Goal: Task Accomplishment & Management: Manage account settings

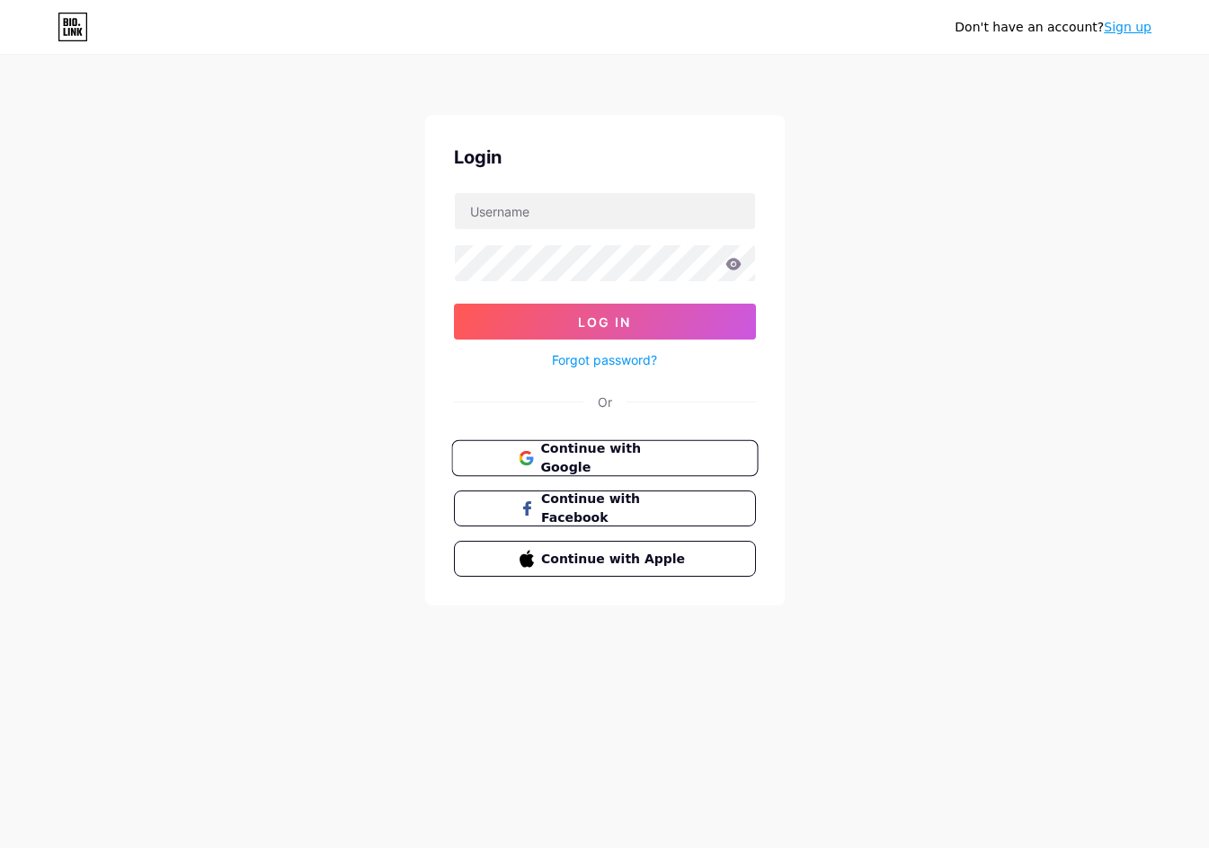
click at [599, 472] on button "Continue with Google" at bounding box center [604, 458] width 306 height 37
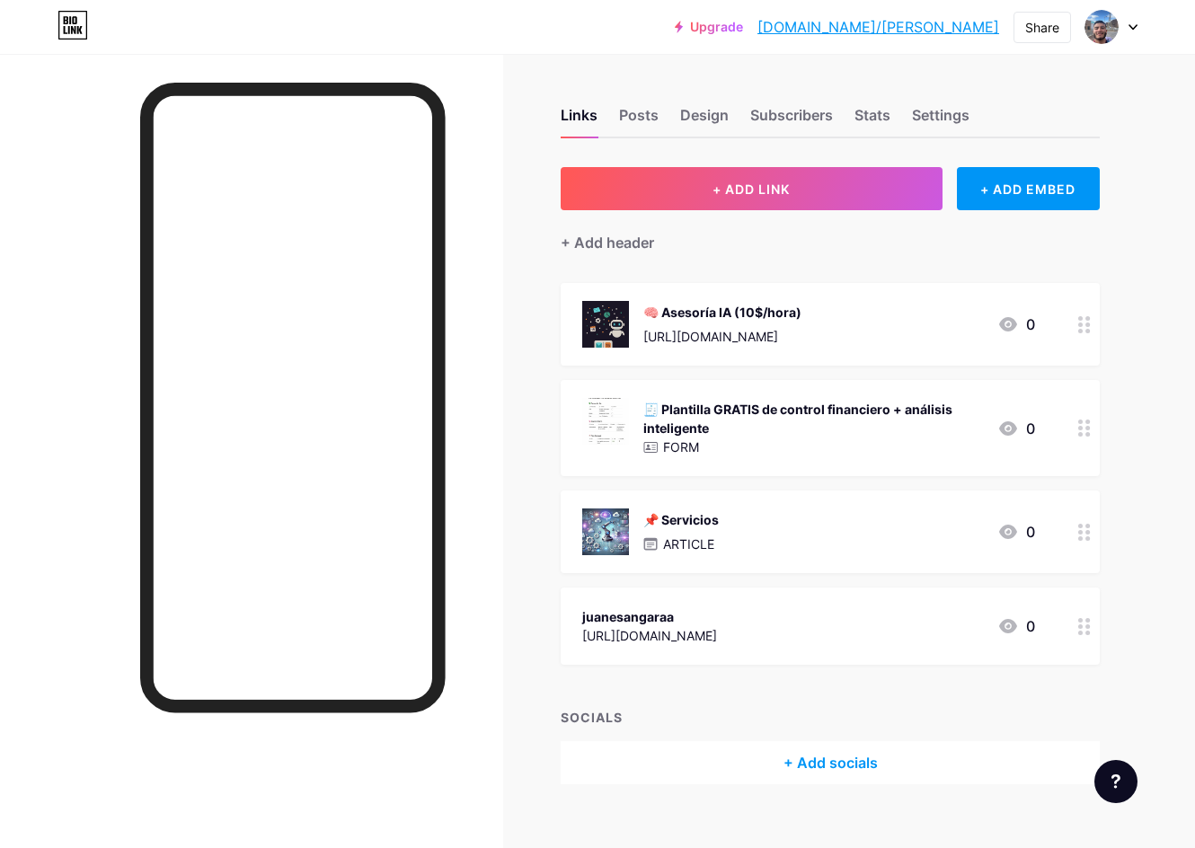
click at [1081, 331] on circle at bounding box center [1081, 331] width 4 height 4
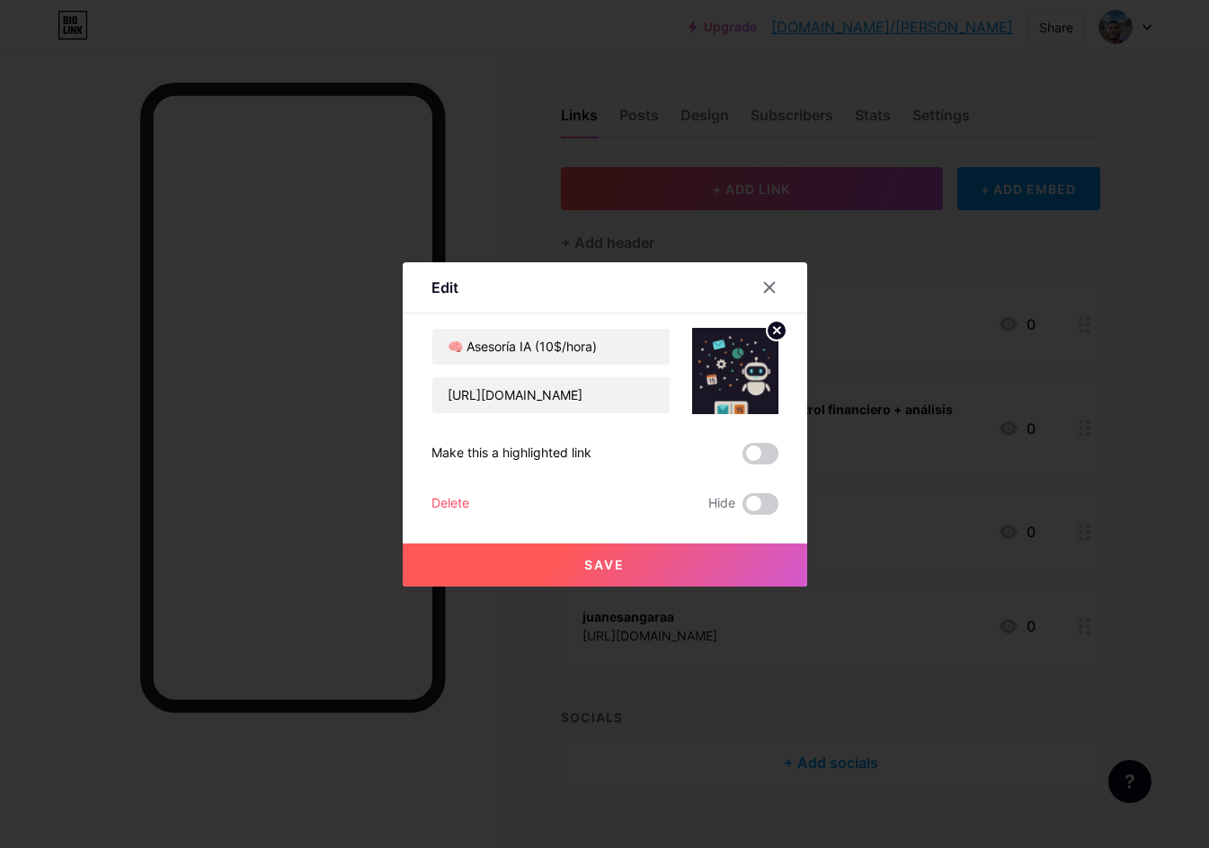
click at [464, 501] on div "Delete" at bounding box center [450, 504] width 38 height 22
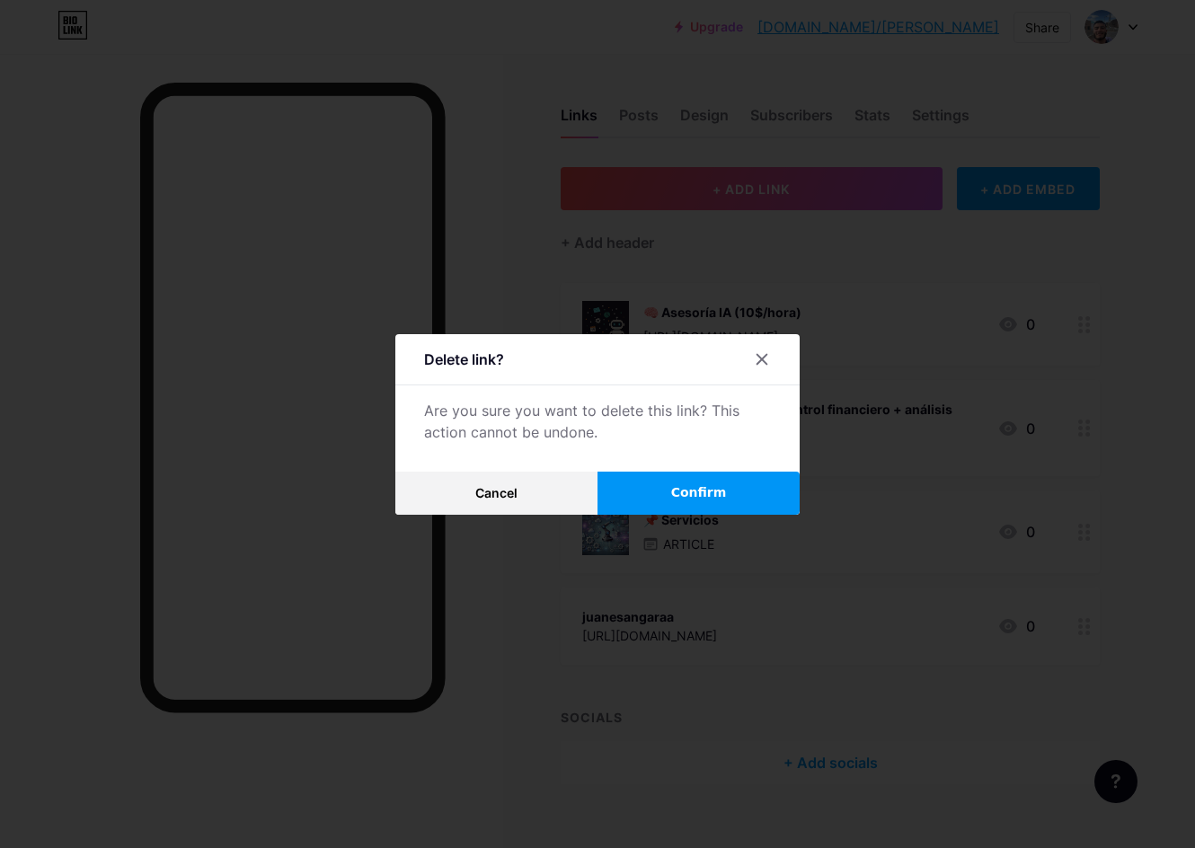
click at [682, 488] on span "Confirm" at bounding box center [699, 493] width 56 height 19
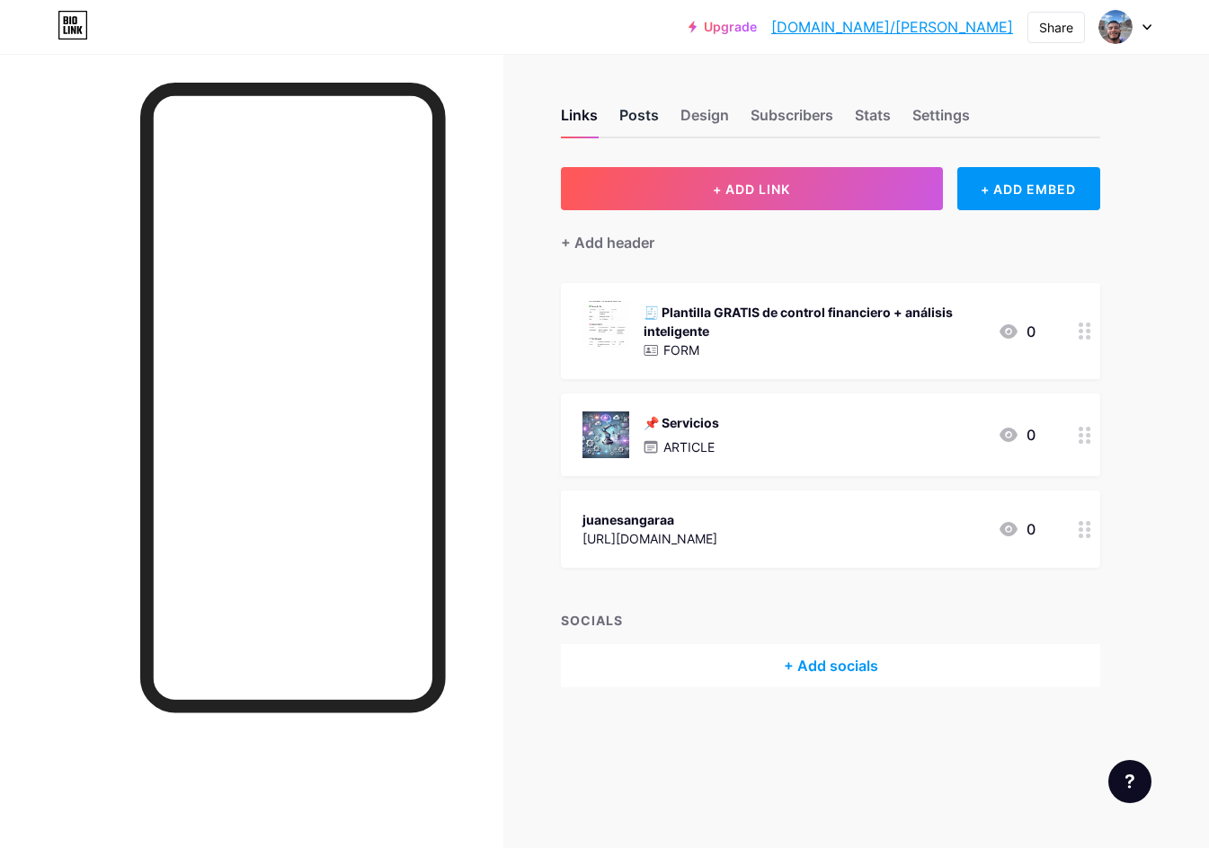
click at [638, 110] on div "Posts" at bounding box center [639, 120] width 40 height 32
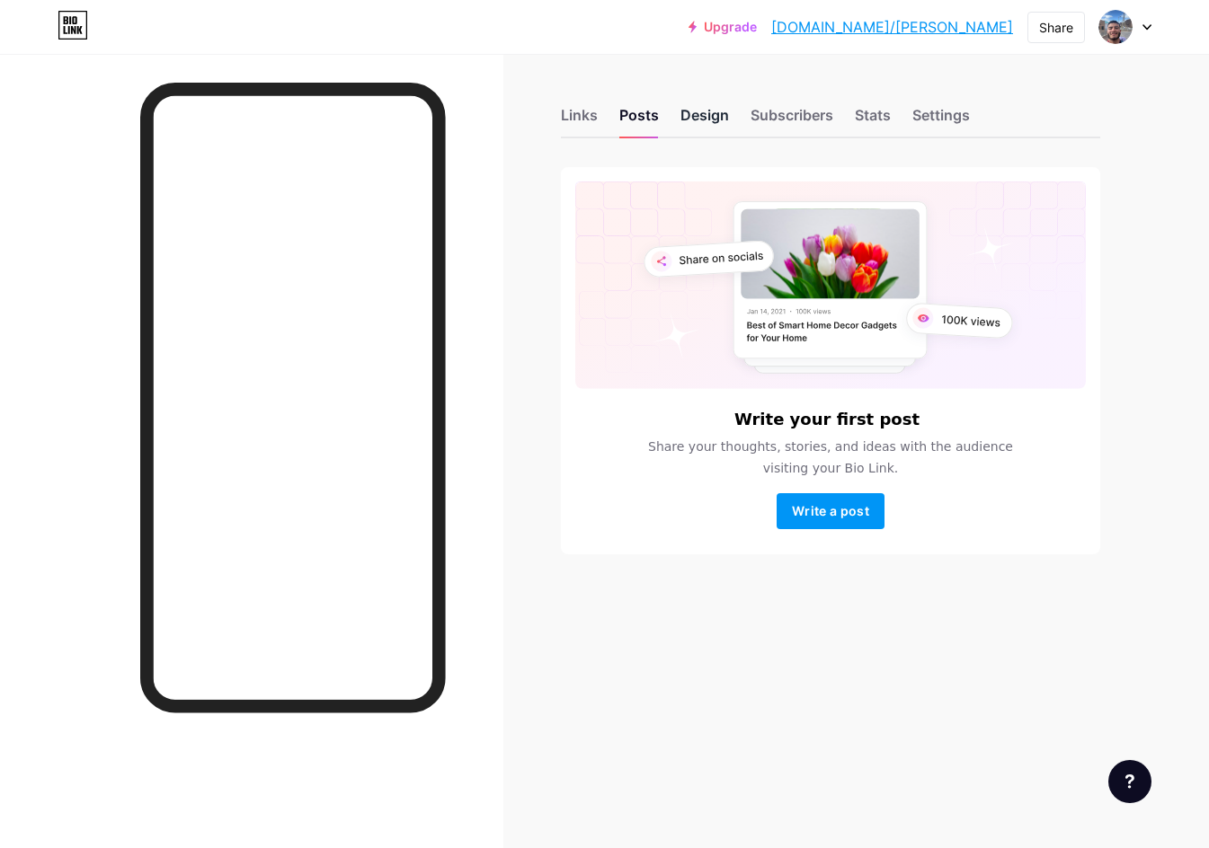
click at [705, 113] on div "Design" at bounding box center [704, 120] width 49 height 32
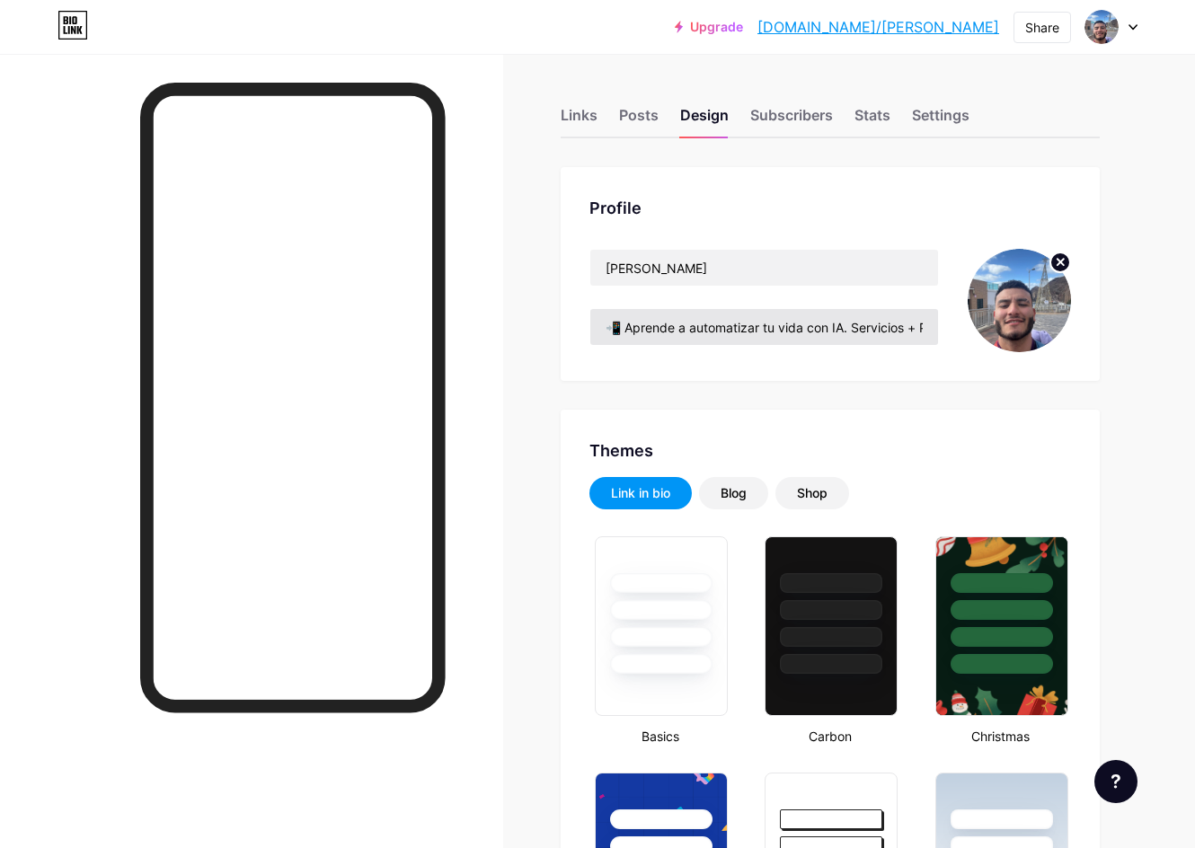
type input "#000000"
type input "#ffffff"
drag, startPoint x: 847, startPoint y: 326, endPoint x: 774, endPoint y: 334, distance: 73.2
click at [774, 334] on input "📲 Aprende a automatizar tu vida con IA. Servicios + Plantillas + Asesorías" at bounding box center [764, 327] width 348 height 36
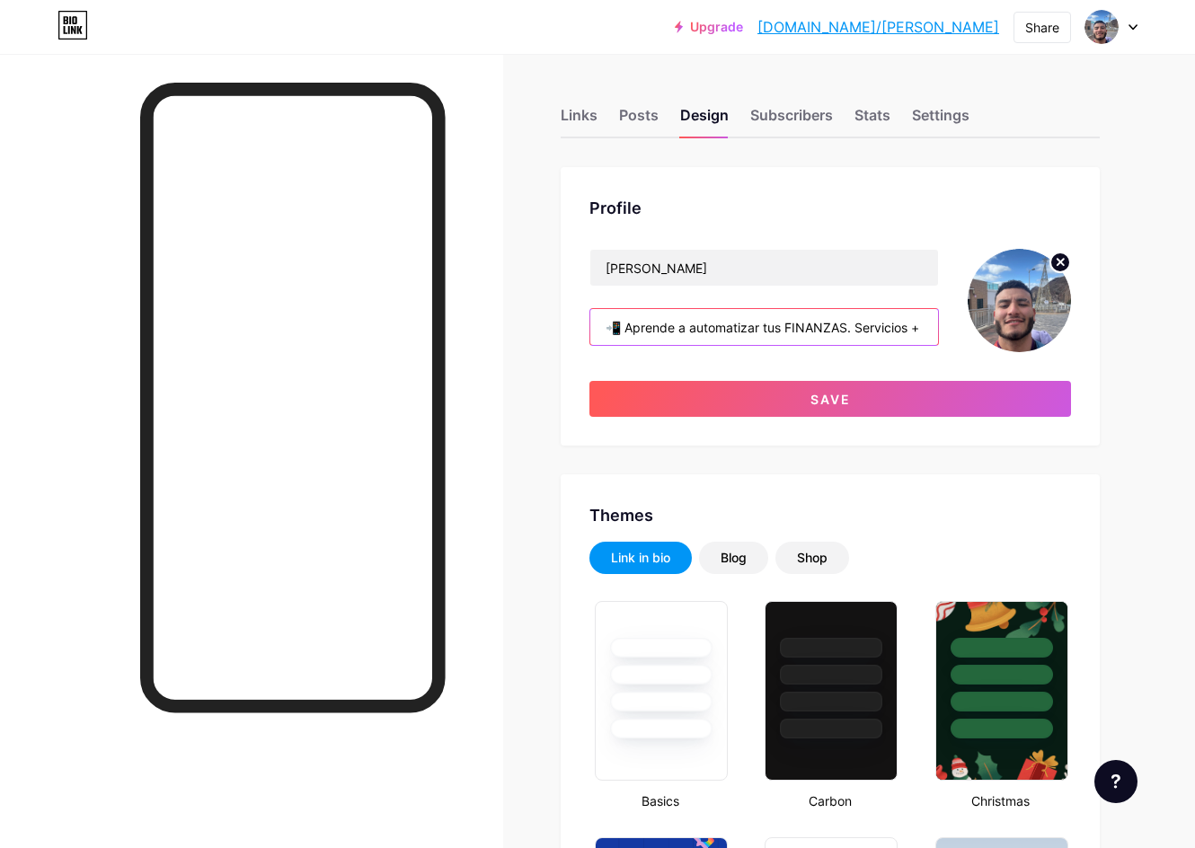
scroll to position [0, 129]
drag, startPoint x: 857, startPoint y: 330, endPoint x: 966, endPoint y: 336, distance: 108.9
click at [966, 336] on div "[PERSON_NAME] 📲 Aprende a automatizar tus FINANZAS. Servicios + Plantillas + As…" at bounding box center [831, 300] width 482 height 103
click at [898, 324] on input "📲 Aprende a automatizar tus FINANZAS. Servicios + Plantillas + Asesorías" at bounding box center [764, 327] width 348 height 36
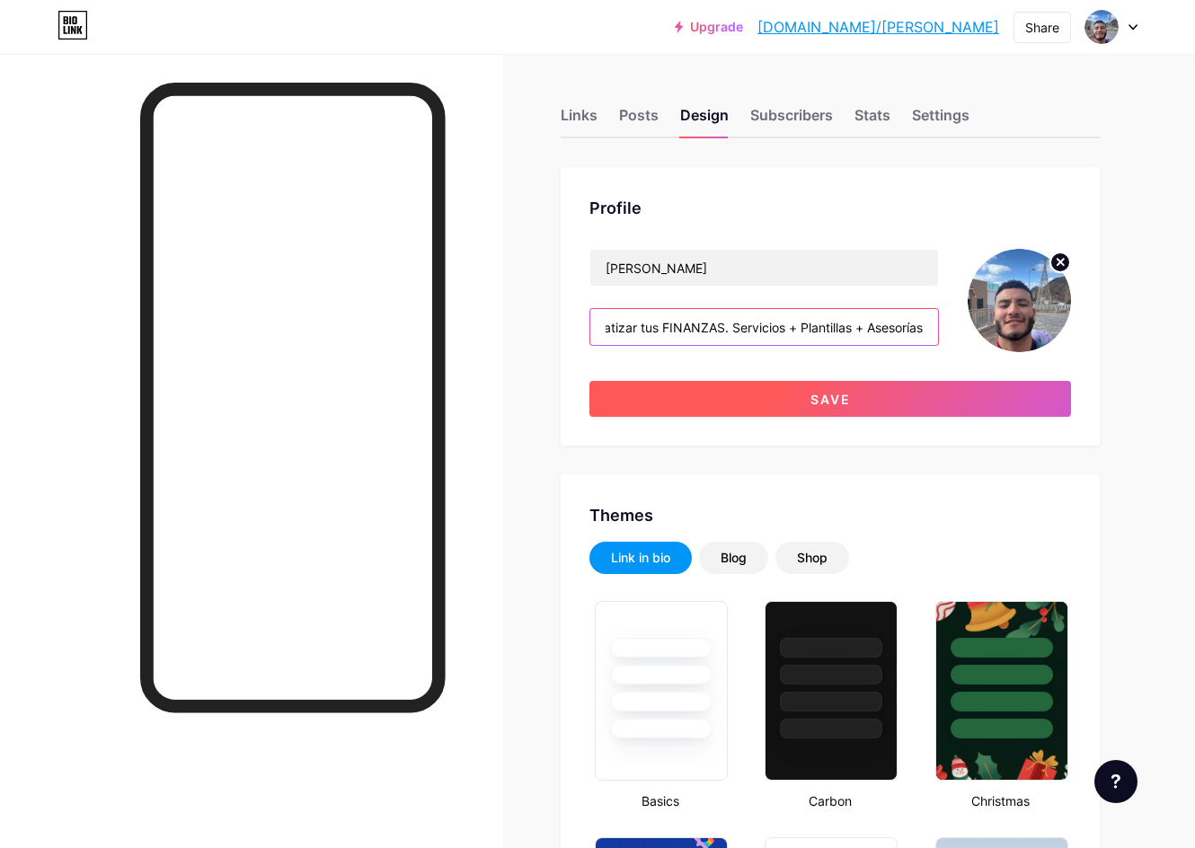
type input "📲 Aprende a automatizar tus FINANZAS. Servicios + Plantillas + Asesorías"
click at [836, 407] on button "Save" at bounding box center [831, 399] width 482 height 36
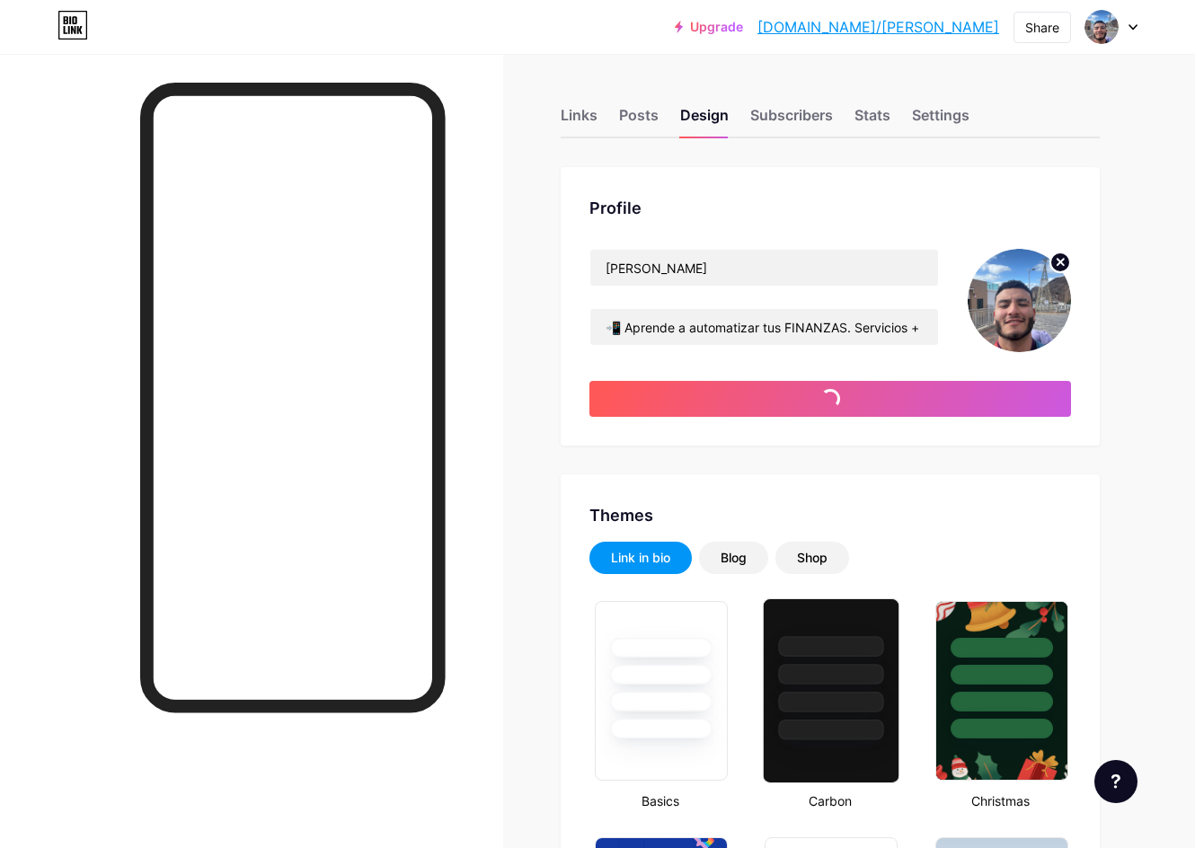
type input "#000000"
type input "#ffffff"
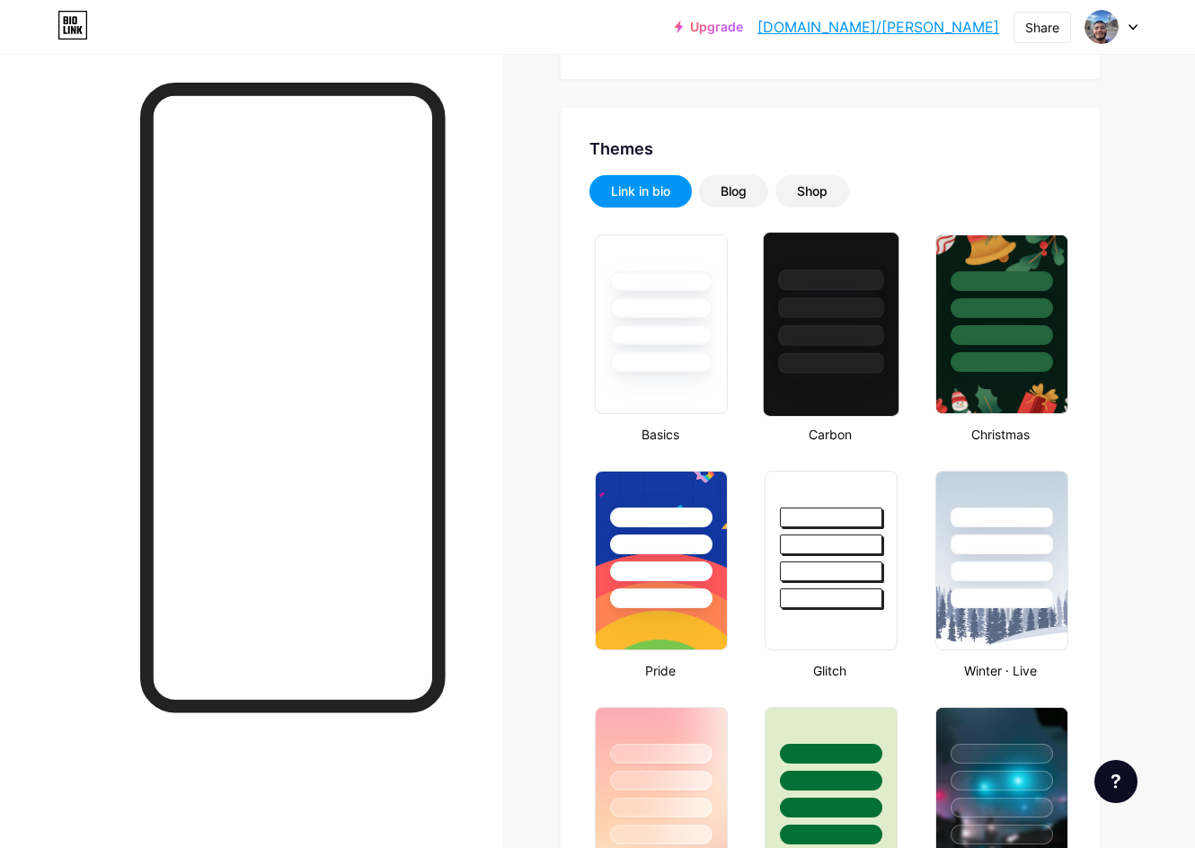
scroll to position [270, 0]
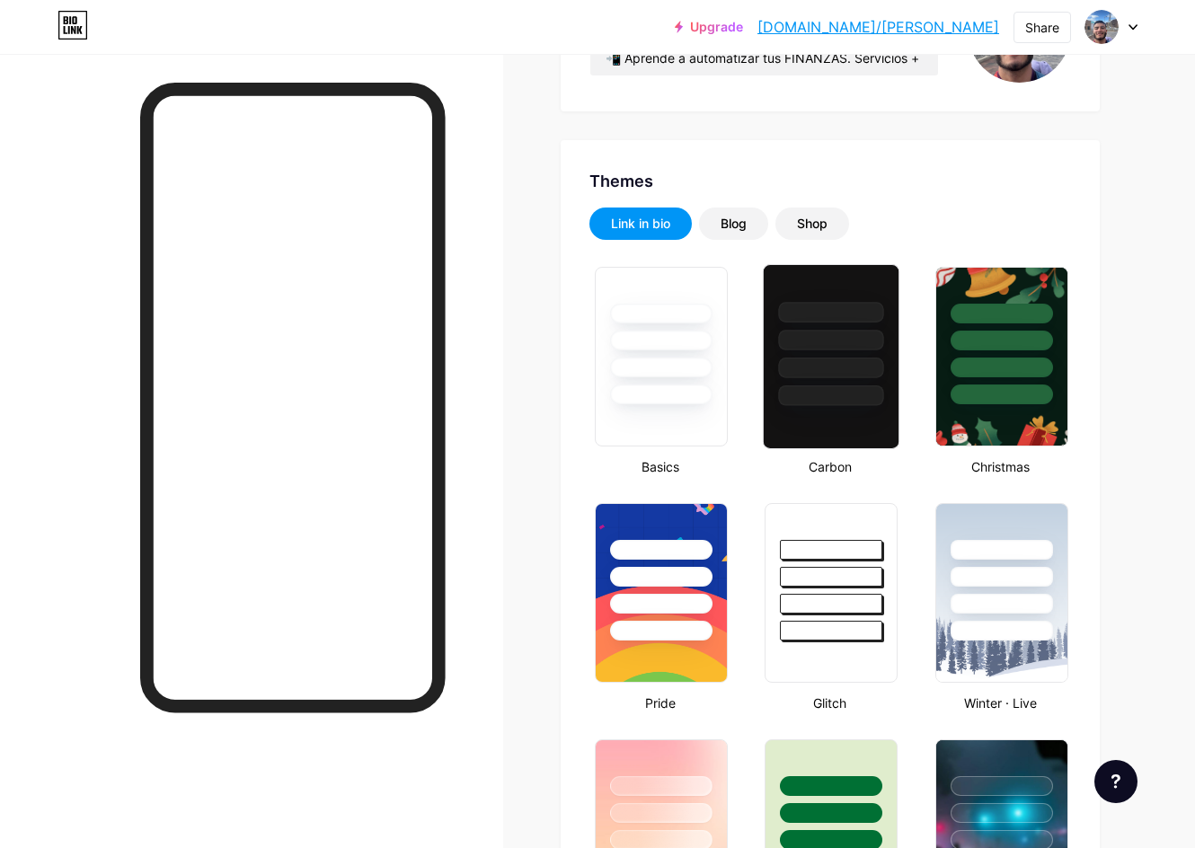
click at [837, 376] on div at bounding box center [831, 368] width 105 height 21
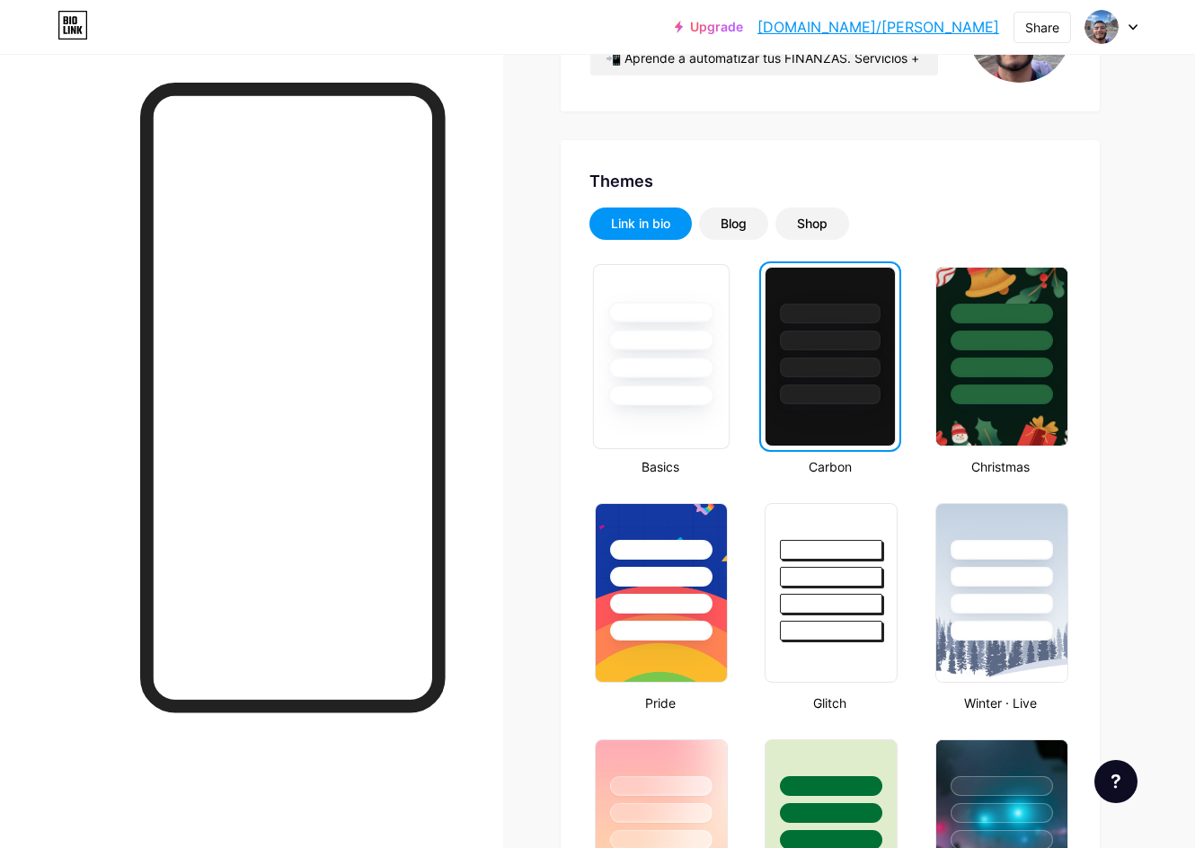
click at [645, 342] on div at bounding box center [660, 340] width 105 height 21
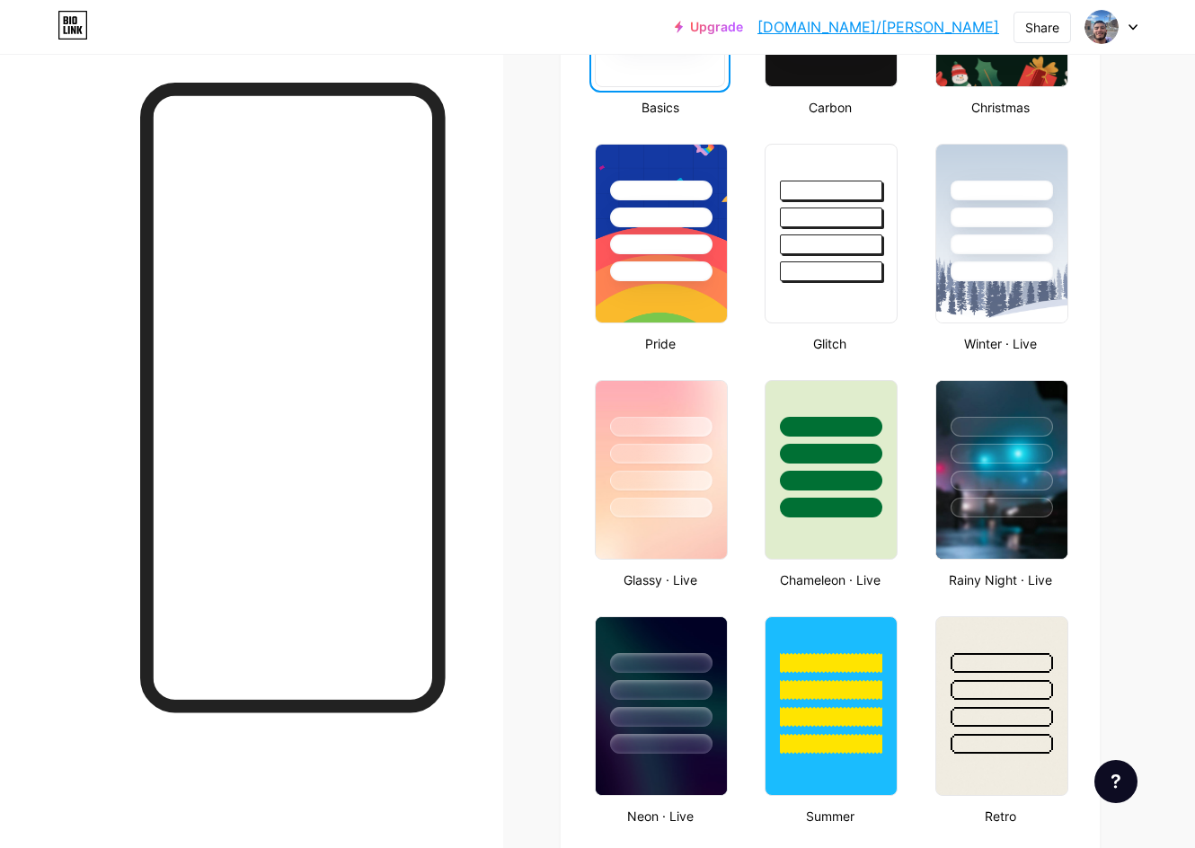
scroll to position [899, 0]
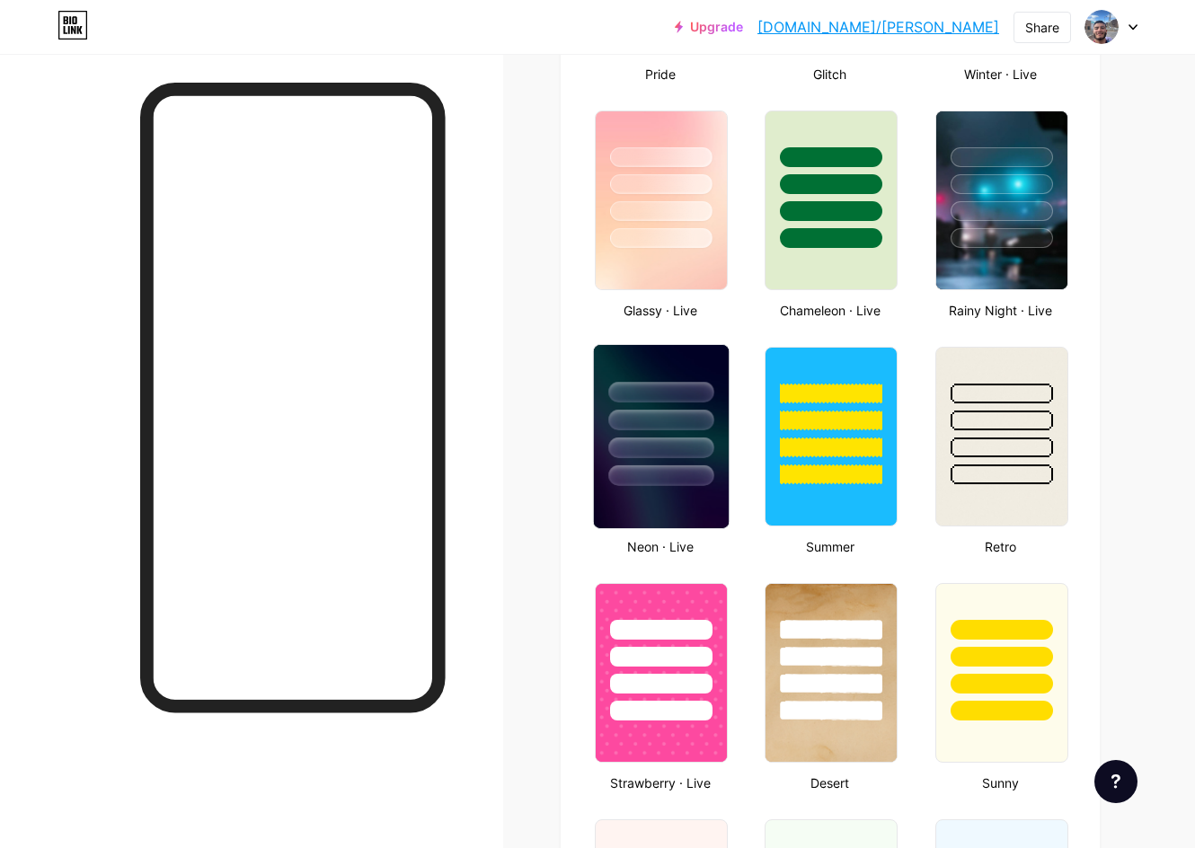
click at [683, 416] on div at bounding box center [660, 420] width 105 height 21
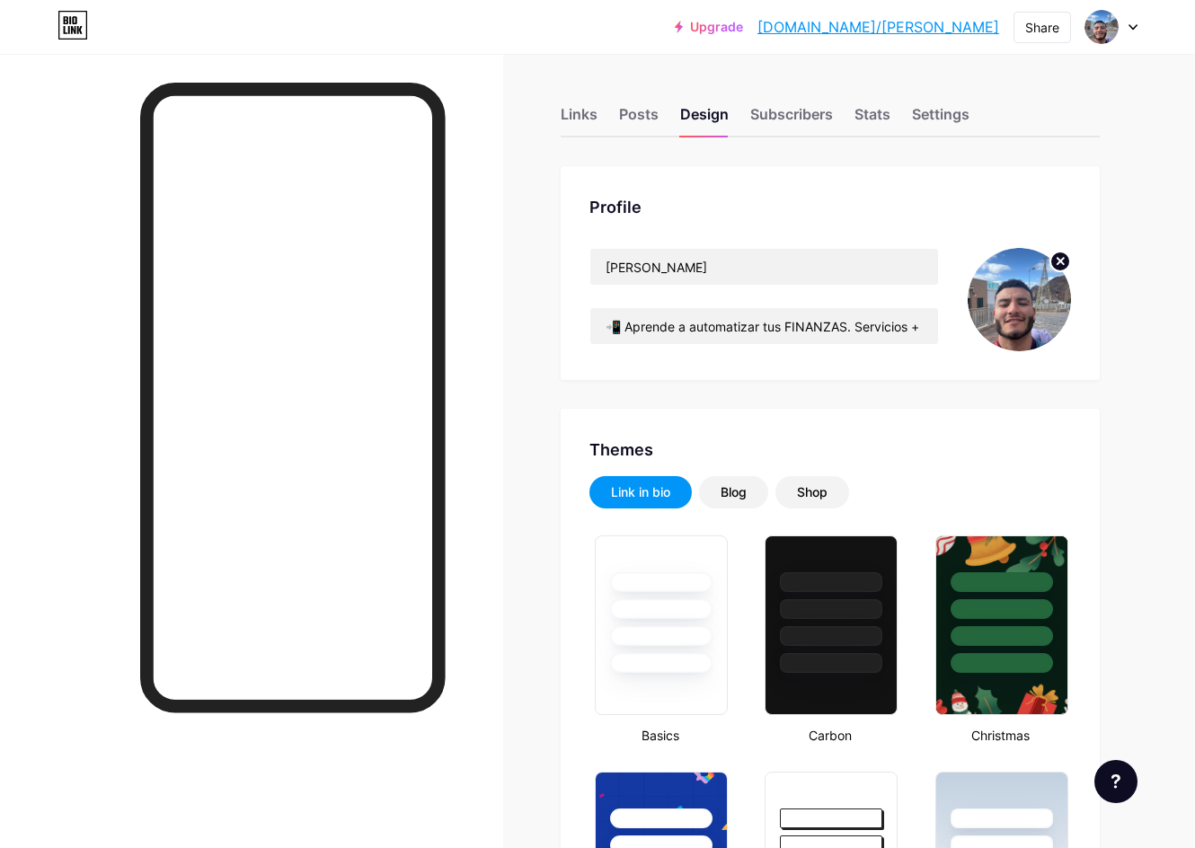
scroll to position [0, 0]
click at [603, 113] on div "Links Posts Design Subscribers Stats Settings" at bounding box center [830, 106] width 539 height 63
click at [595, 114] on div "Links" at bounding box center [579, 120] width 37 height 32
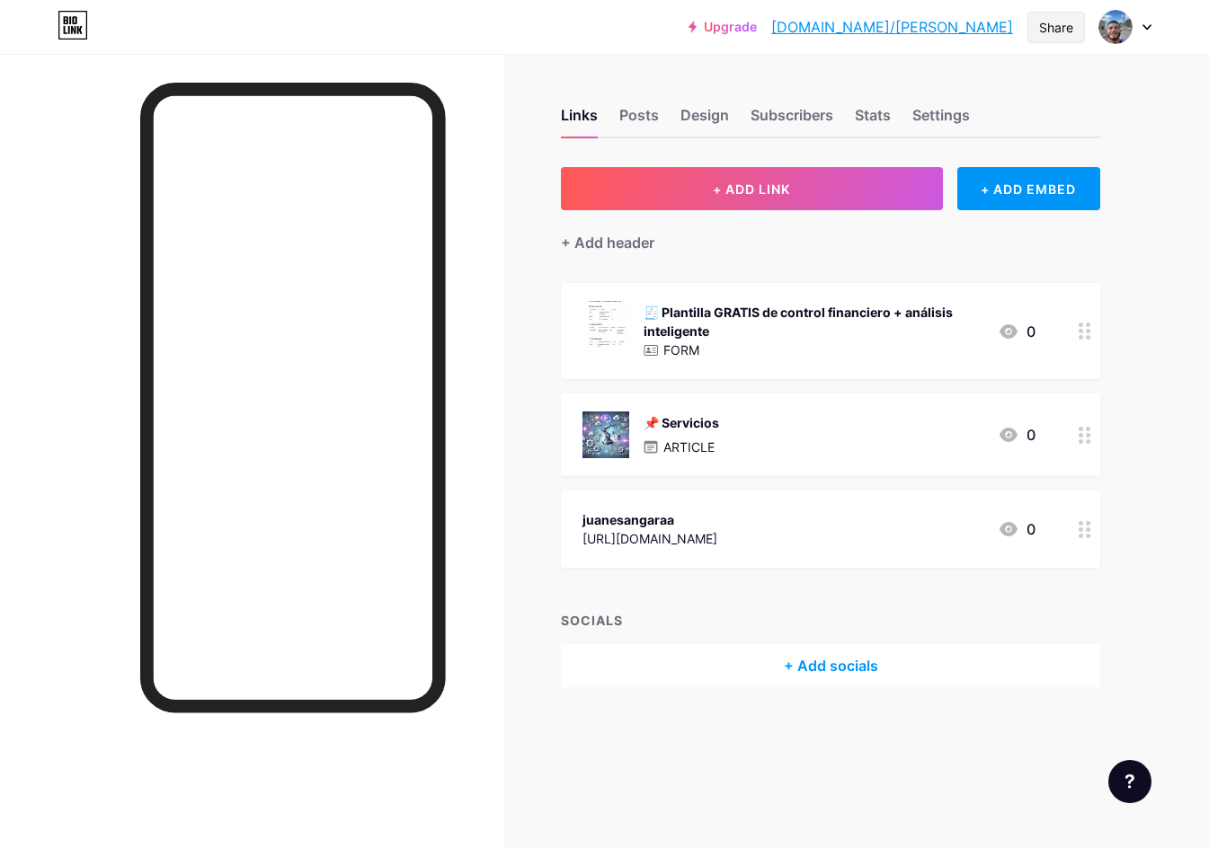
click at [1058, 24] on div "Share" at bounding box center [1056, 27] width 34 height 19
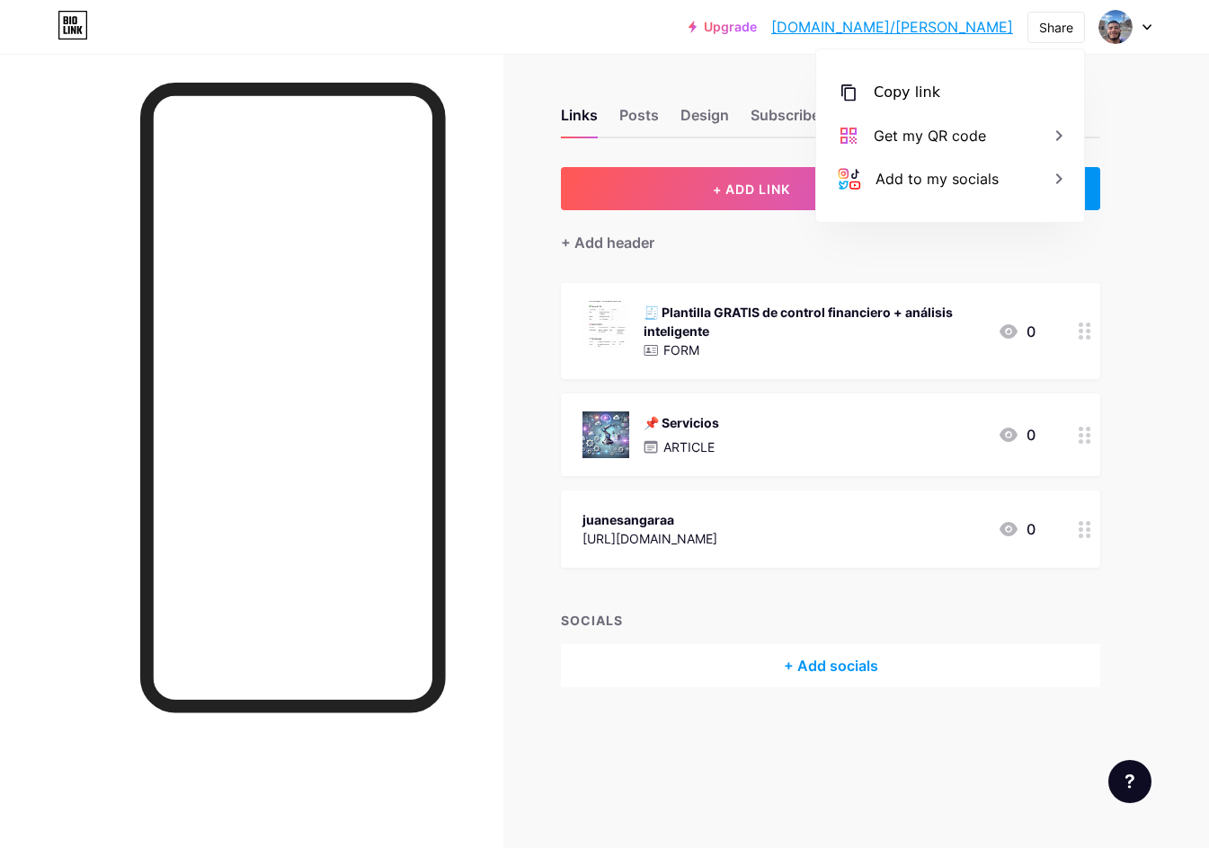
click at [1151, 28] on div "Upgrade [DOMAIN_NAME]/juanes... [DOMAIN_NAME]/[PERSON_NAME] Copy link [URL][DOM…" at bounding box center [604, 27] width 1209 height 32
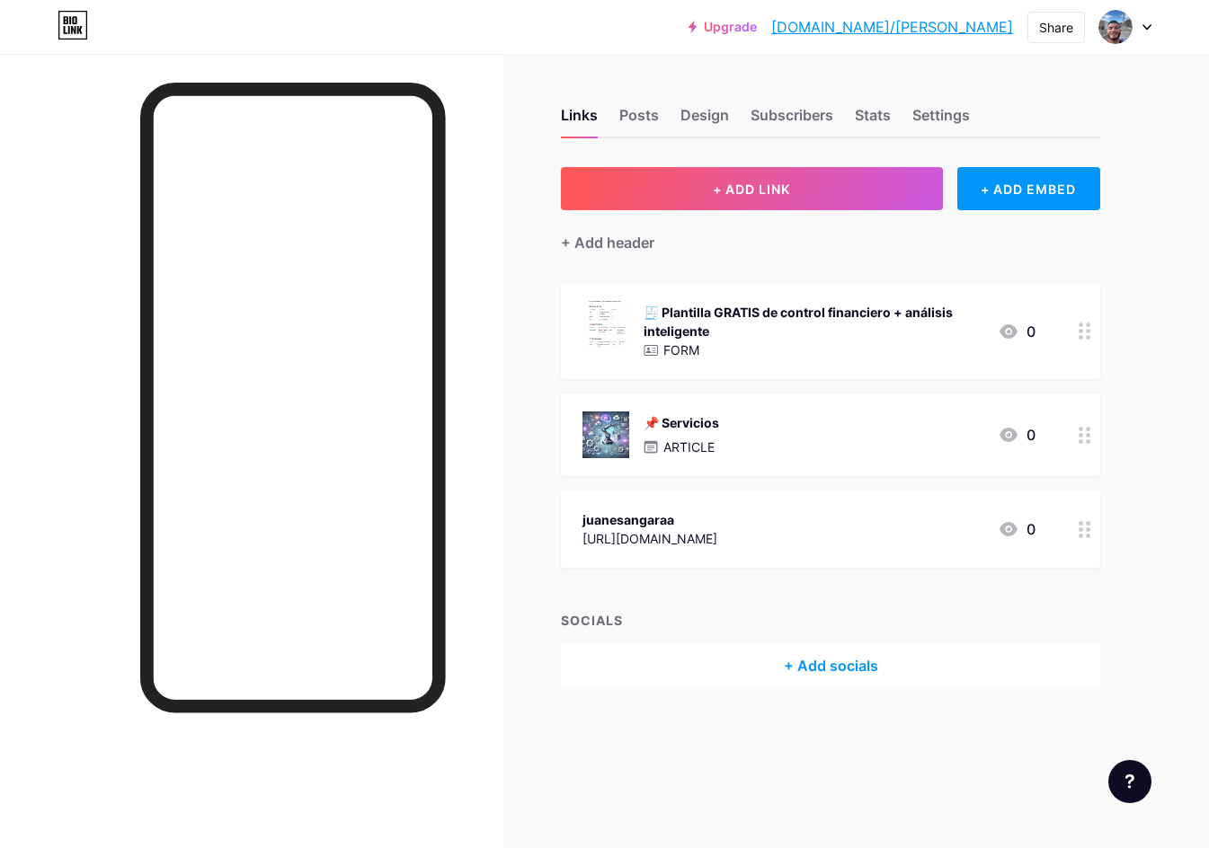
click at [1143, 26] on icon at bounding box center [1146, 27] width 9 height 6
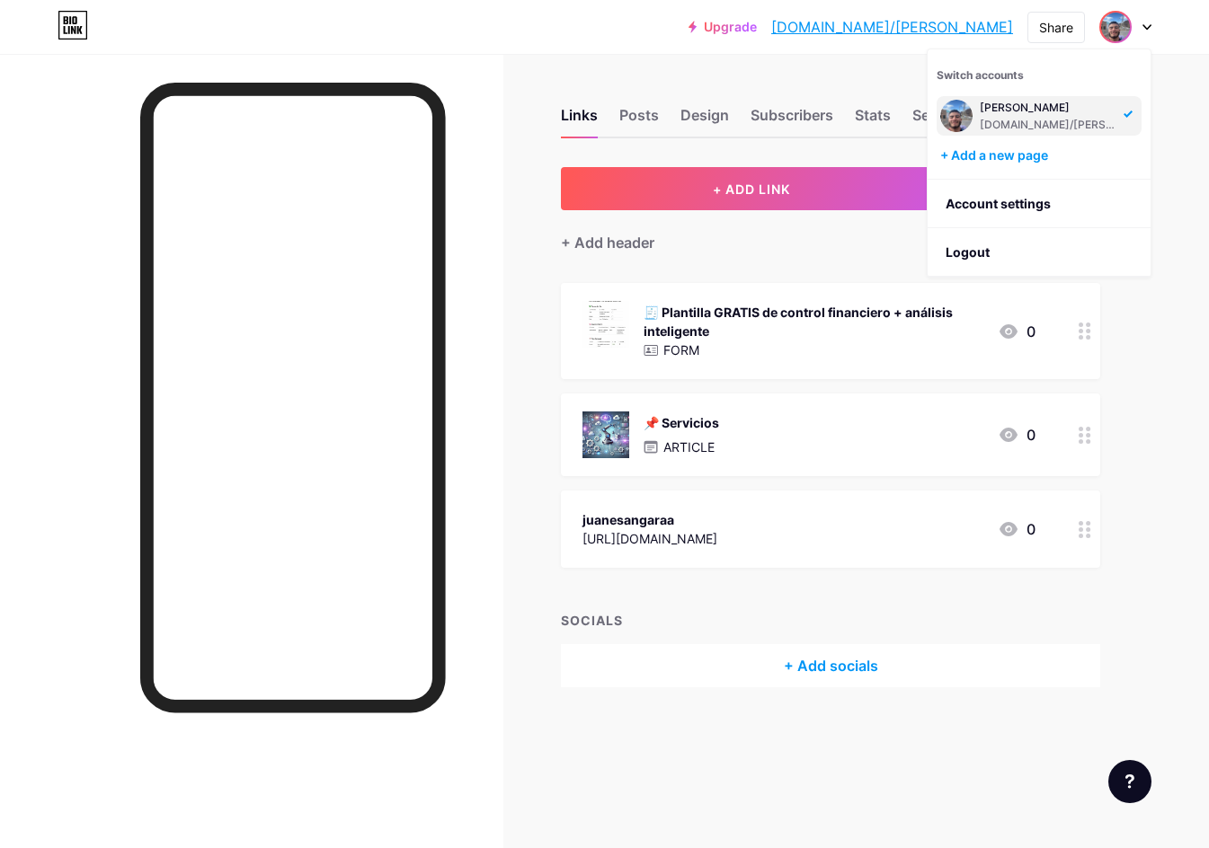
click at [812, 67] on div "Links Posts Design Subscribers Stats Settings + ADD LINK + ADD EMBED + Add head…" at bounding box center [588, 415] width 1176 height 723
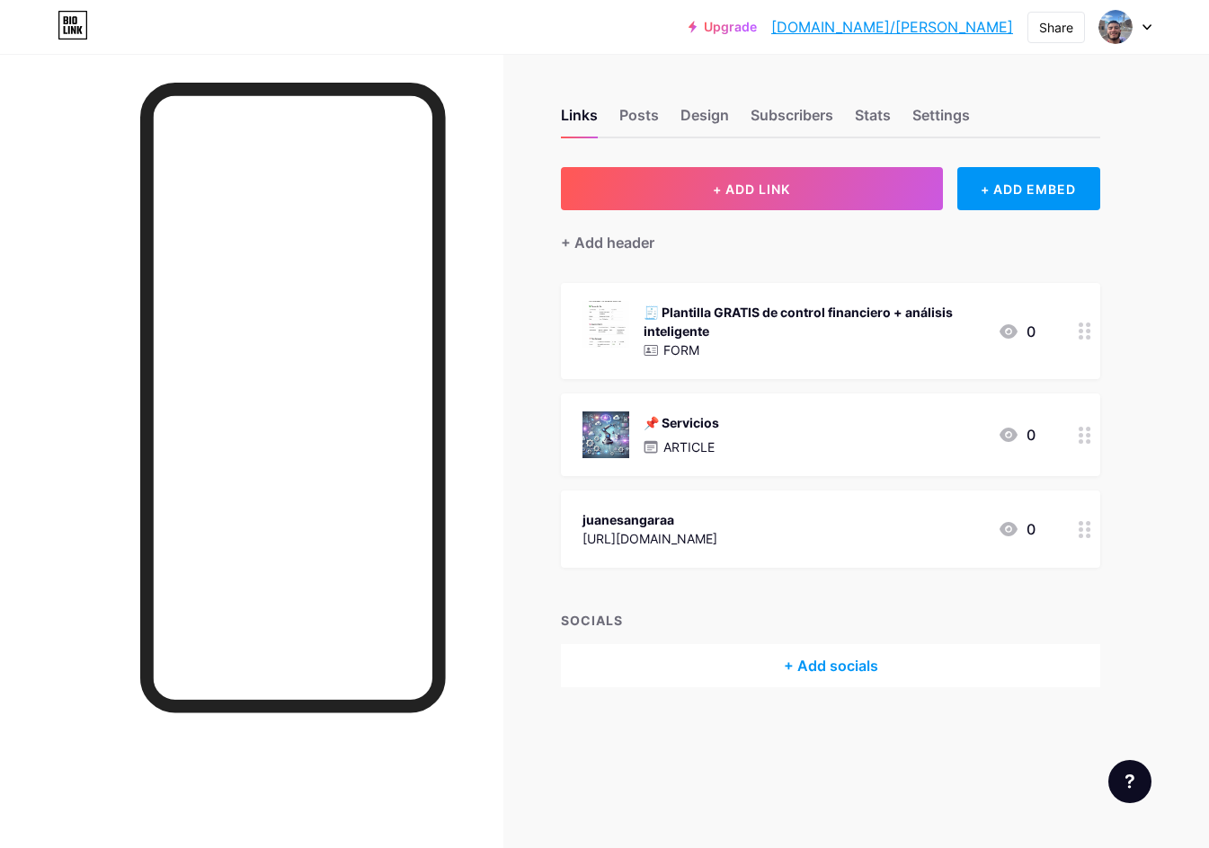
drag, startPoint x: 605, startPoint y: 34, endPoint x: 461, endPoint y: 27, distance: 144.0
click at [461, 27] on div "Upgrade [DOMAIN_NAME]/juanes... [DOMAIN_NAME]/[PERSON_NAME] Switch accounts [PE…" at bounding box center [604, 27] width 1209 height 32
click at [936, 111] on div "Settings" at bounding box center [941, 120] width 58 height 32
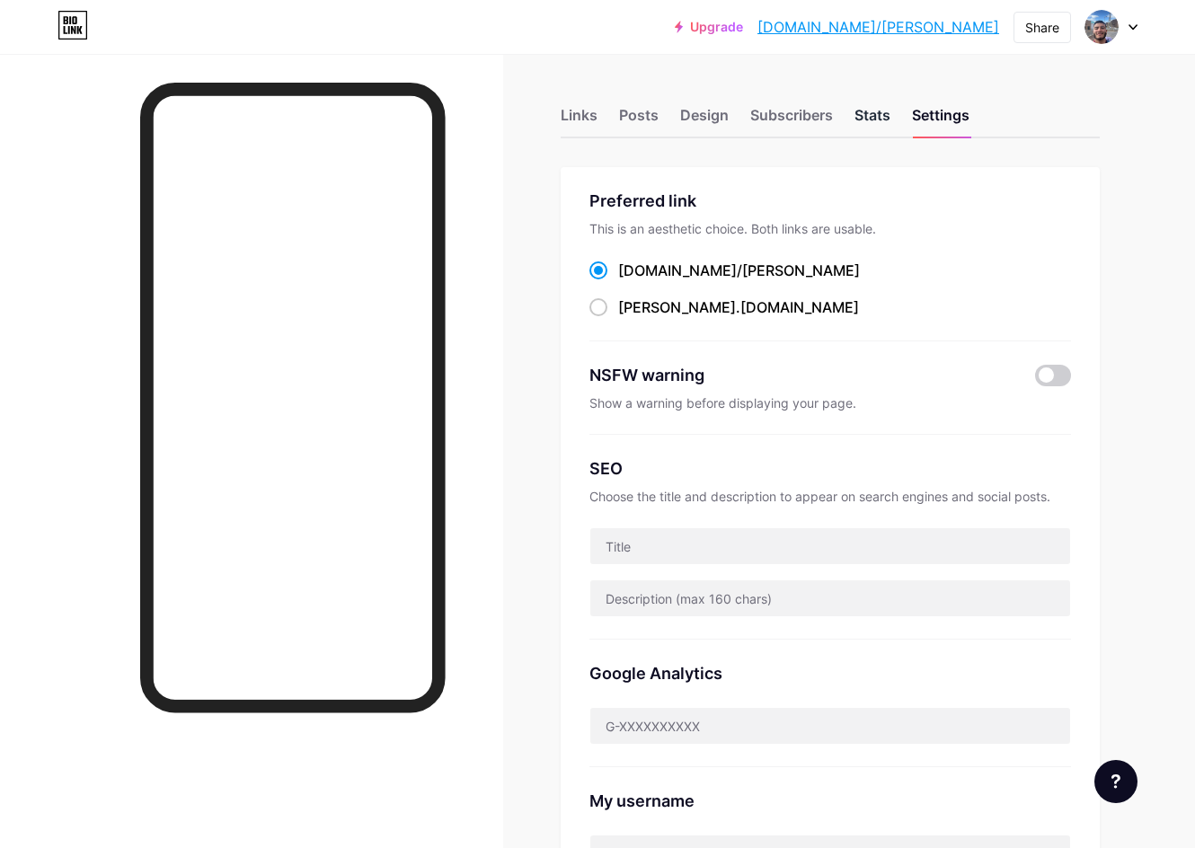
click at [869, 117] on div "Stats" at bounding box center [873, 120] width 36 height 32
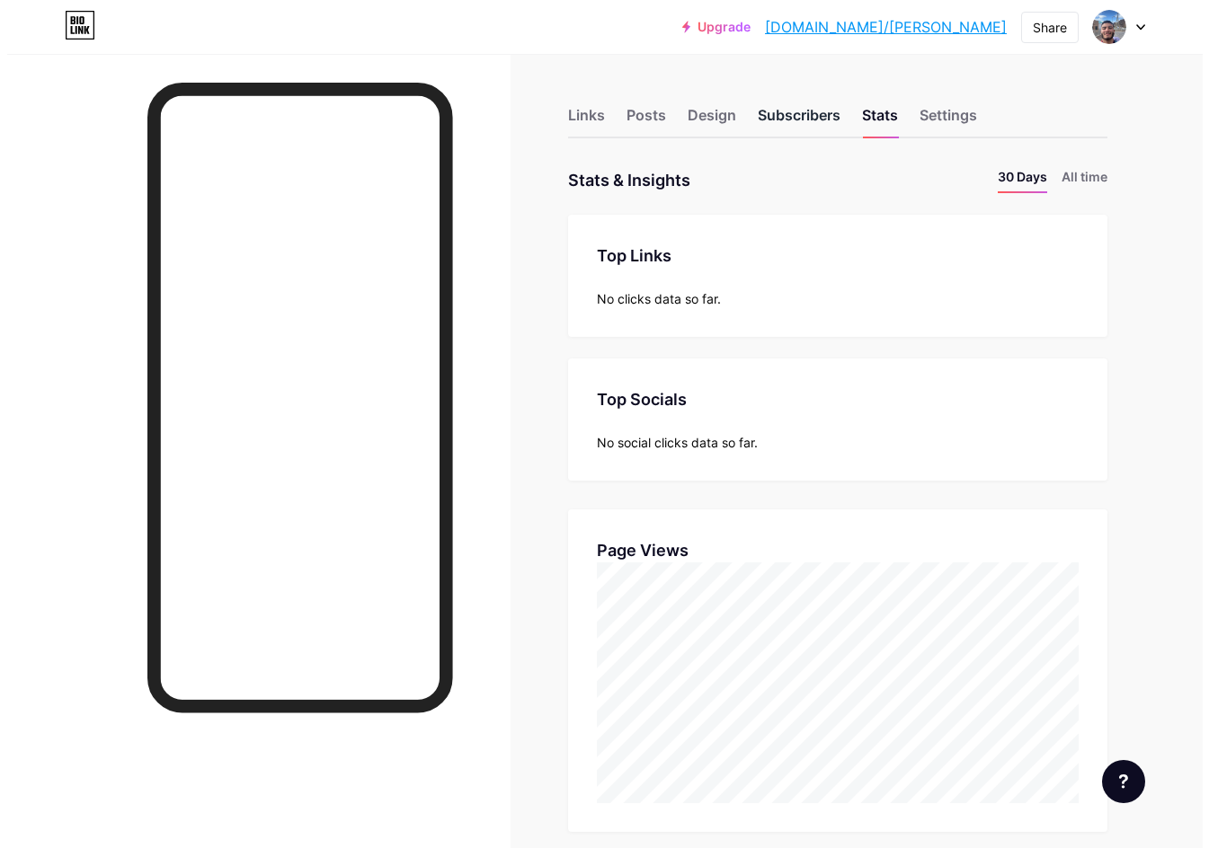
scroll to position [848, 1195]
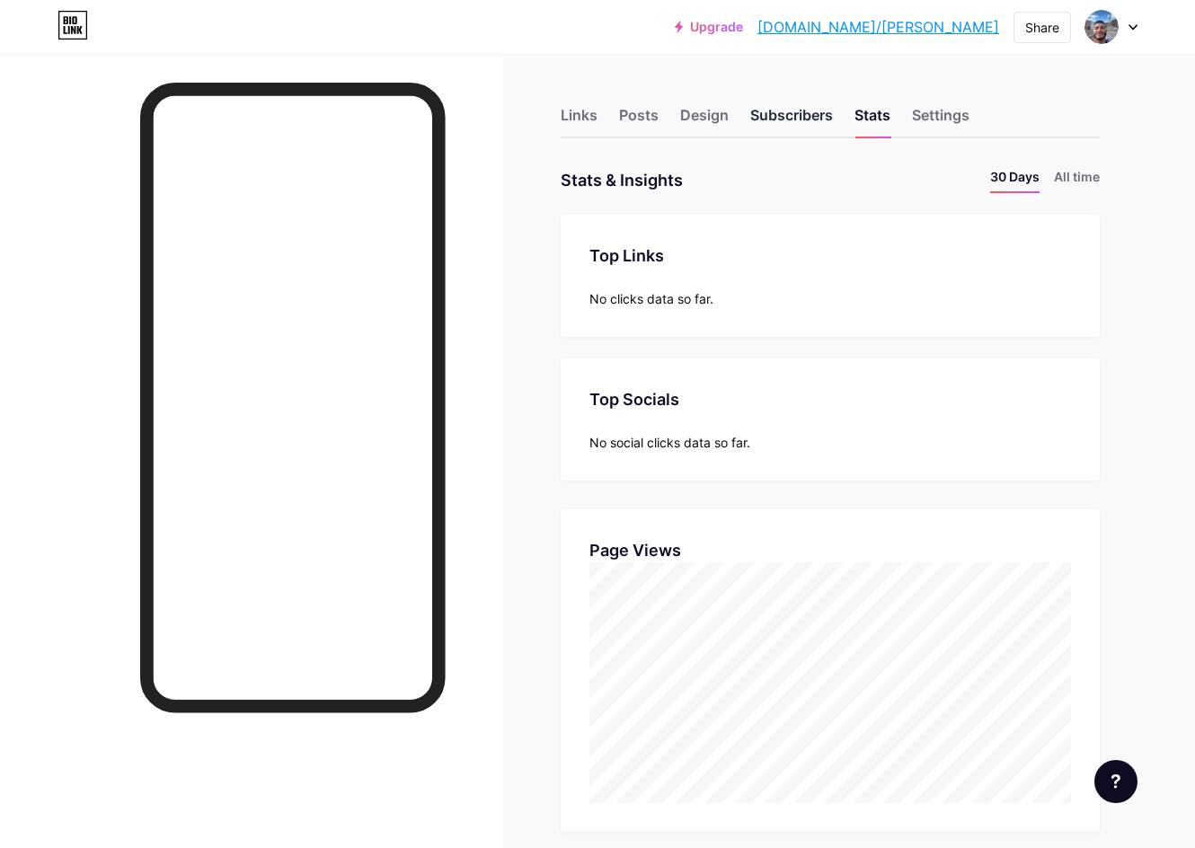
click at [783, 116] on div "Subscribers" at bounding box center [791, 120] width 83 height 32
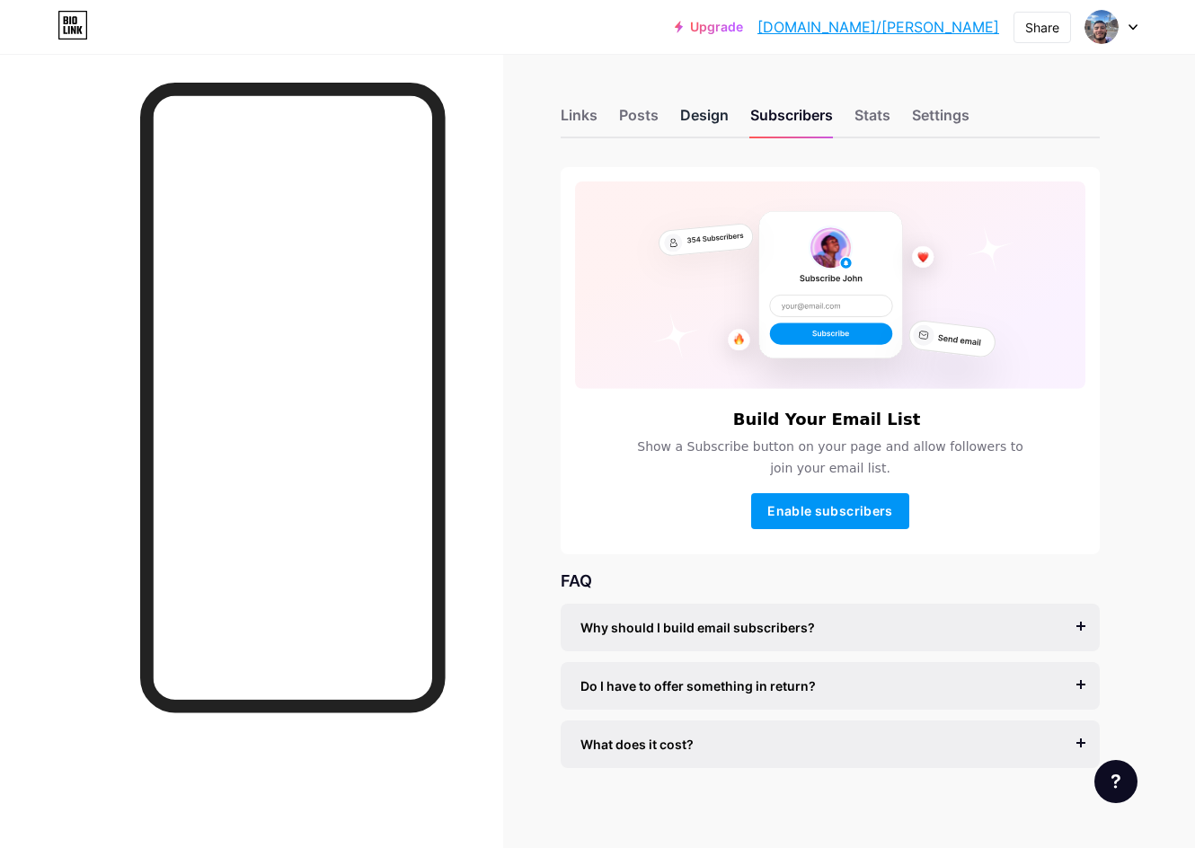
click at [718, 114] on div "Design" at bounding box center [704, 120] width 49 height 32
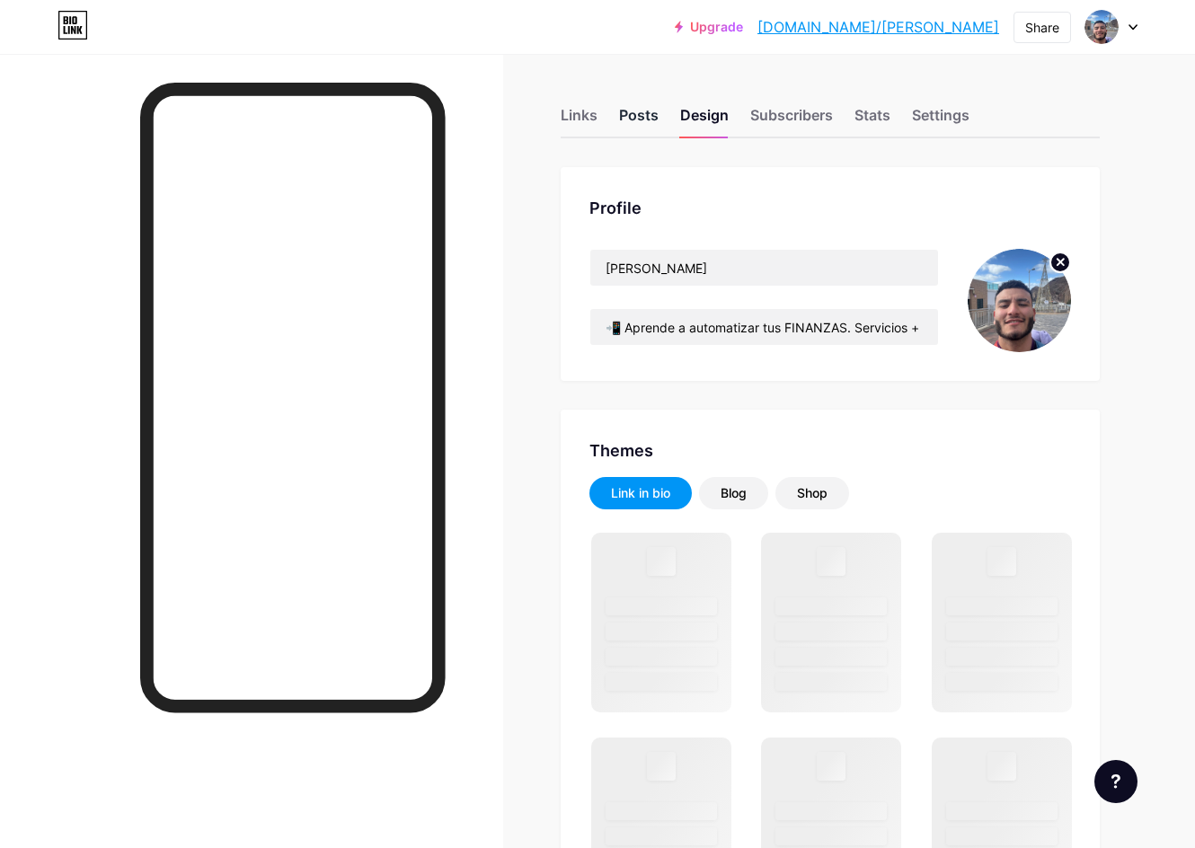
click at [626, 115] on div "Posts" at bounding box center [639, 120] width 40 height 32
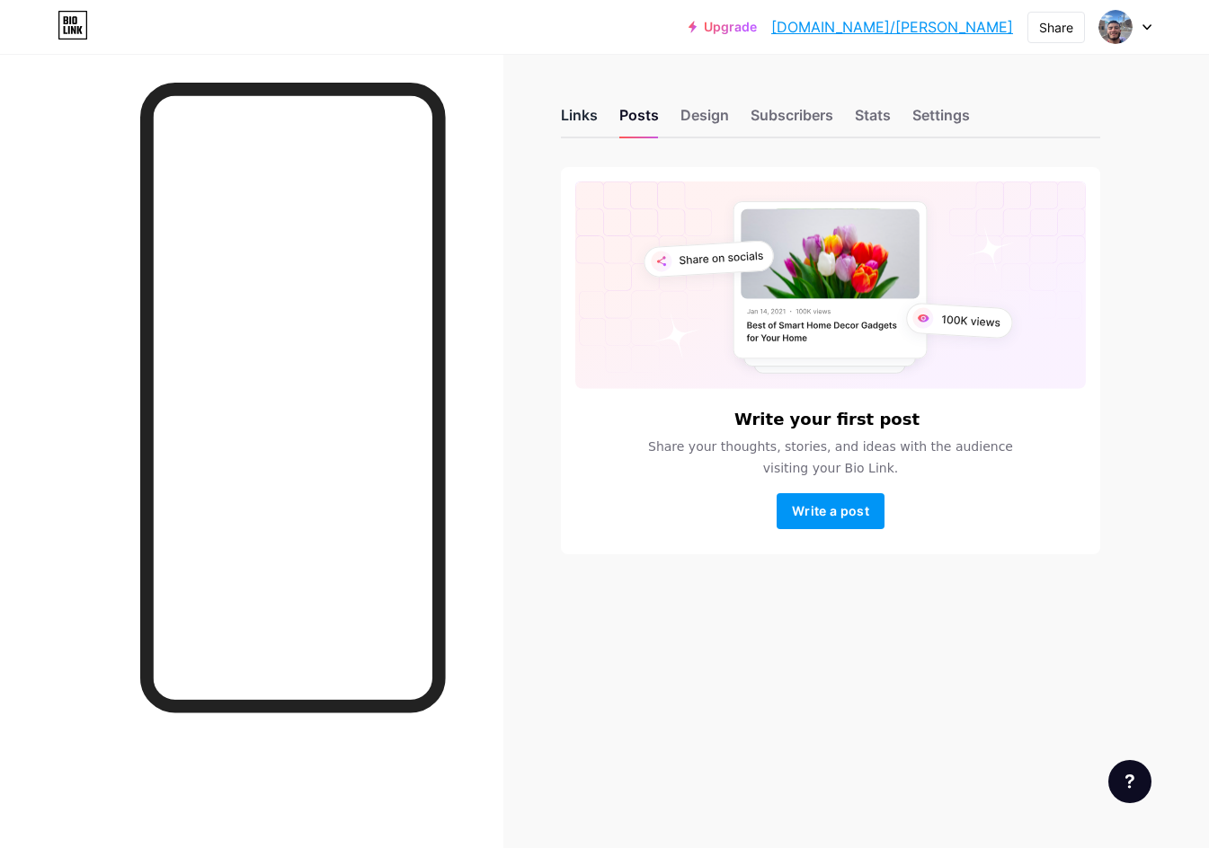
click at [575, 116] on div "Links" at bounding box center [579, 120] width 37 height 32
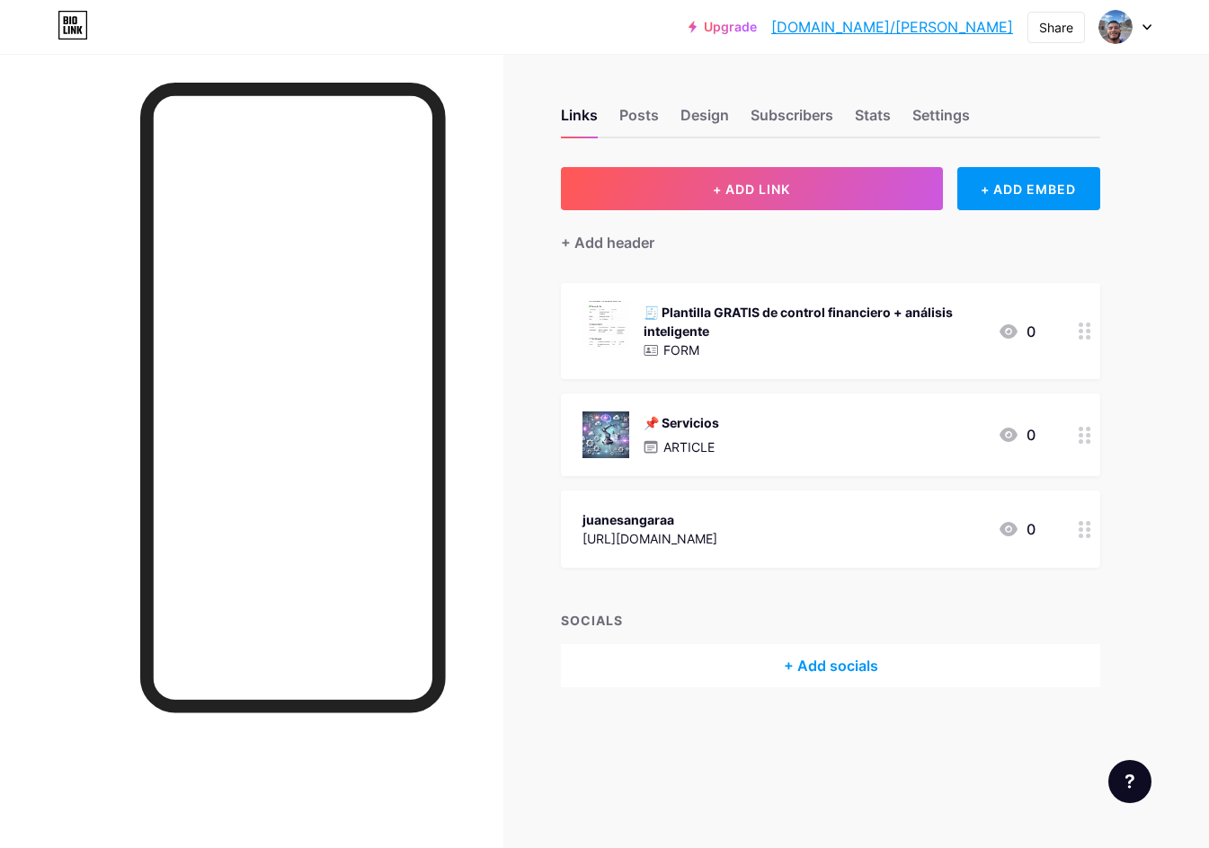
click at [1138, 26] on div at bounding box center [1125, 27] width 52 height 32
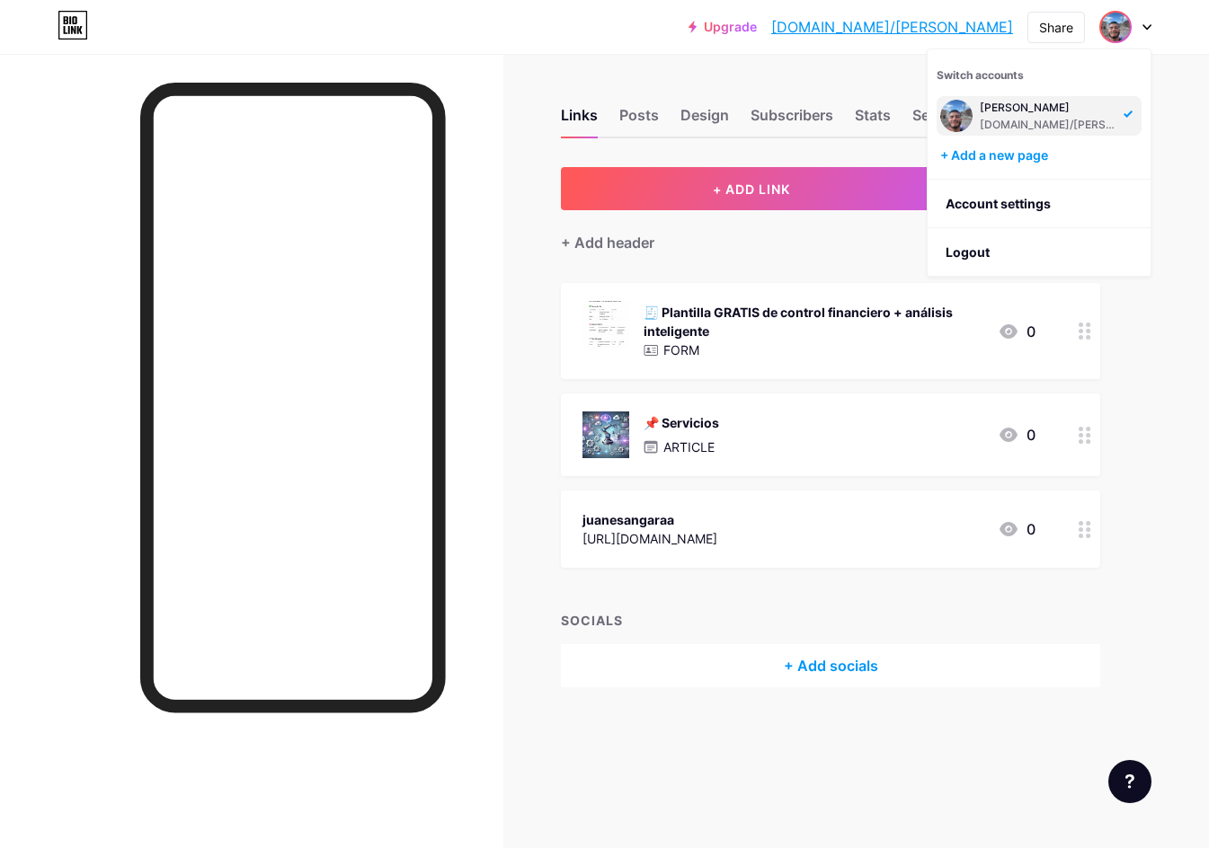
click at [709, 52] on div "Upgrade [DOMAIN_NAME]/juanes... [DOMAIN_NAME]/[PERSON_NAME] Switch accounts [PE…" at bounding box center [604, 27] width 1209 height 54
